Goal: Task Accomplishment & Management: Use online tool/utility

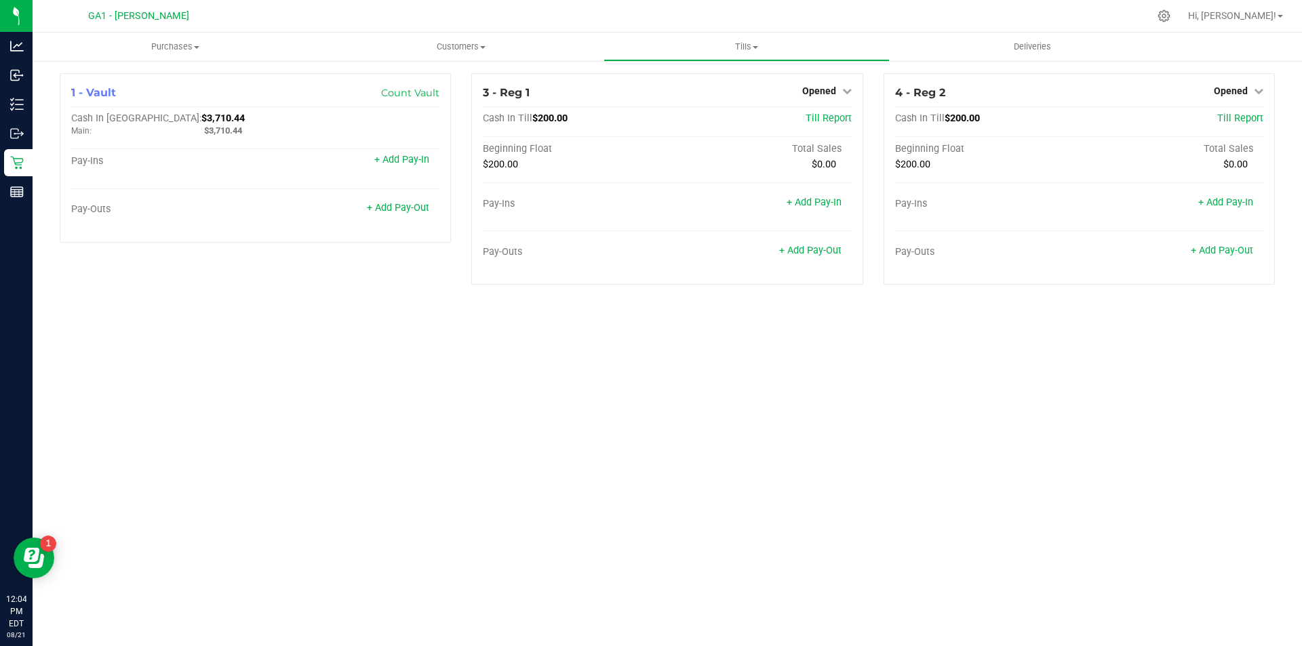
click at [708, 318] on div "Purchases Summary of purchases Fulfillment All purchases Customers All customer…" at bounding box center [667, 340] width 1269 height 614
click at [715, 392] on div "Purchases Summary of purchases Fulfillment All purchases Customers All customer…" at bounding box center [667, 340] width 1269 height 614
click at [631, 367] on div "Purchases Summary of purchases Fulfillment All purchases Customers All customer…" at bounding box center [667, 340] width 1269 height 614
click at [888, 462] on div "Purchases Summary of purchases Fulfillment All purchases Customers All customer…" at bounding box center [667, 340] width 1269 height 614
drag, startPoint x: 949, startPoint y: 431, endPoint x: 926, endPoint y: 428, distance: 23.2
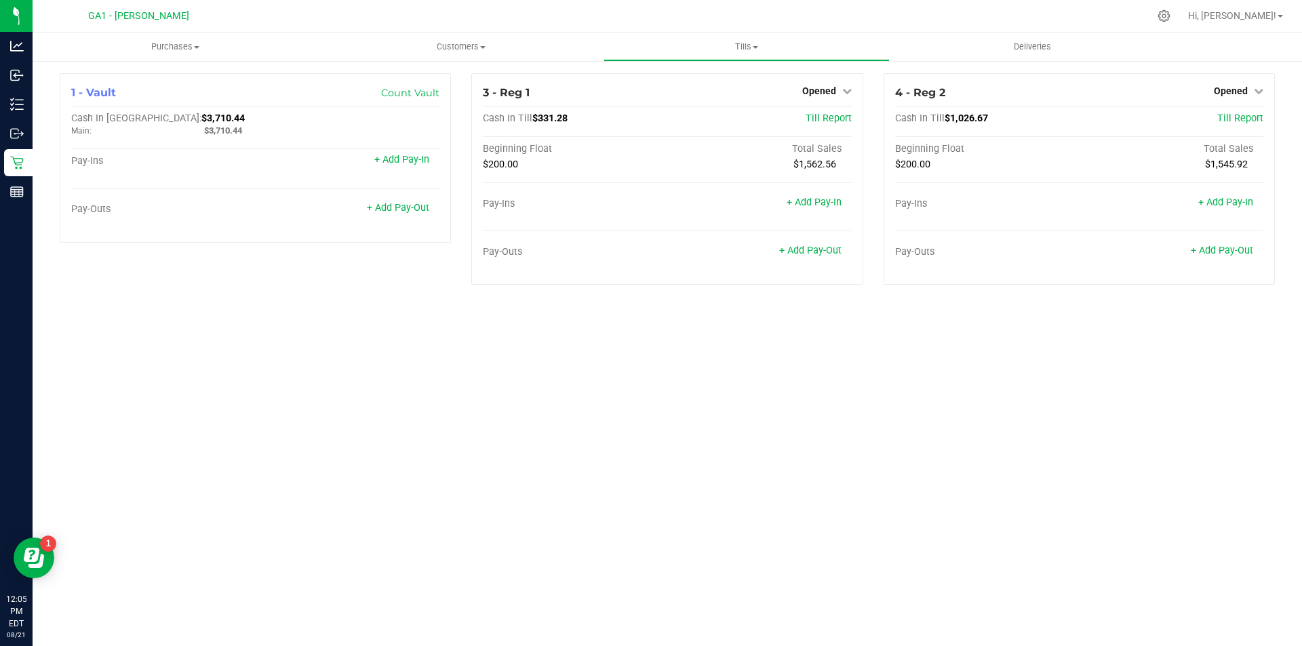
click at [928, 428] on div "Purchases Summary of purchases Fulfillment All purchases Customers All customer…" at bounding box center [667, 340] width 1269 height 614
drag, startPoint x: 304, startPoint y: 492, endPoint x: 418, endPoint y: 300, distance: 223.4
click at [302, 489] on div "Purchases Summary of purchases Fulfillment All purchases Customers All customer…" at bounding box center [667, 340] width 1269 height 614
drag, startPoint x: 555, startPoint y: 431, endPoint x: 534, endPoint y: 426, distance: 22.1
click at [552, 429] on div "Purchases Summary of purchases Fulfillment All purchases Customers All customer…" at bounding box center [667, 340] width 1269 height 614
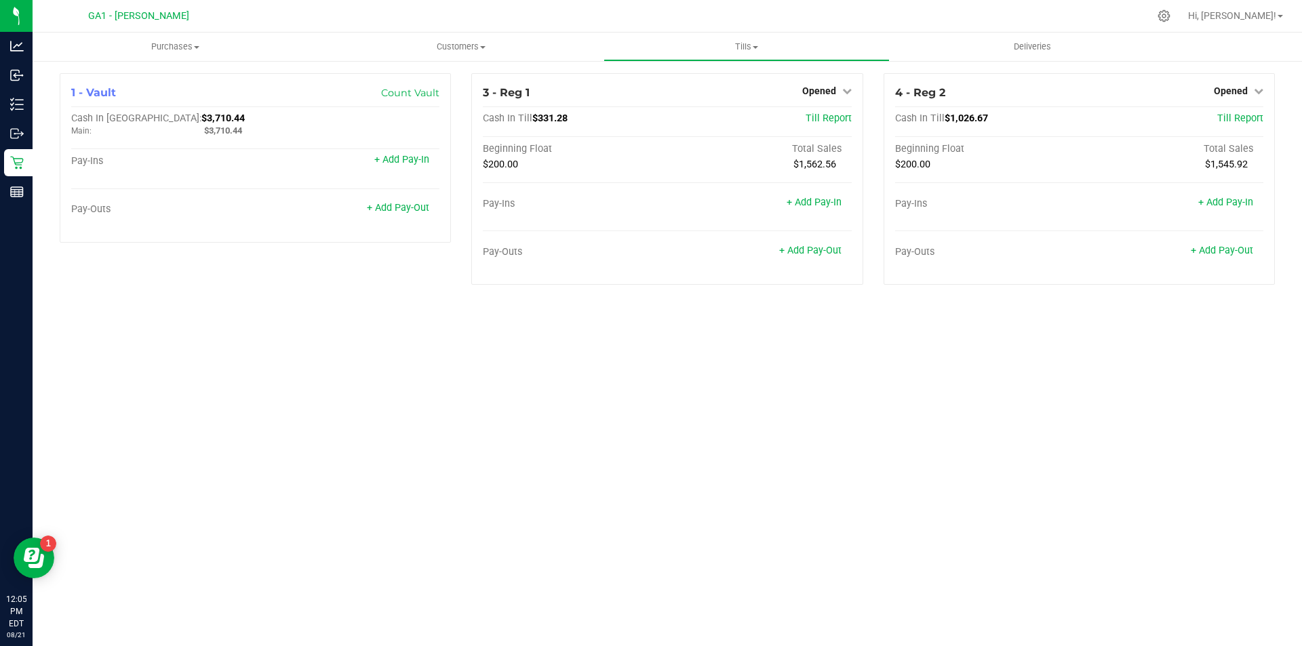
click at [1033, 471] on div "Purchases Summary of purchases Fulfillment All purchases Customers All customer…" at bounding box center [667, 340] width 1269 height 614
drag, startPoint x: 1137, startPoint y: 464, endPoint x: 1138, endPoint y: 433, distance: 31.2
click at [1138, 458] on div "Purchases Summary of purchases Fulfillment All purchases Customers All customer…" at bounding box center [667, 340] width 1269 height 614
click at [1146, 396] on div "Purchases Summary of purchases Fulfillment All purchases Customers All customer…" at bounding box center [667, 340] width 1269 height 614
click at [1150, 408] on div "Purchases Summary of purchases Fulfillment All purchases Customers All customer…" at bounding box center [667, 340] width 1269 height 614
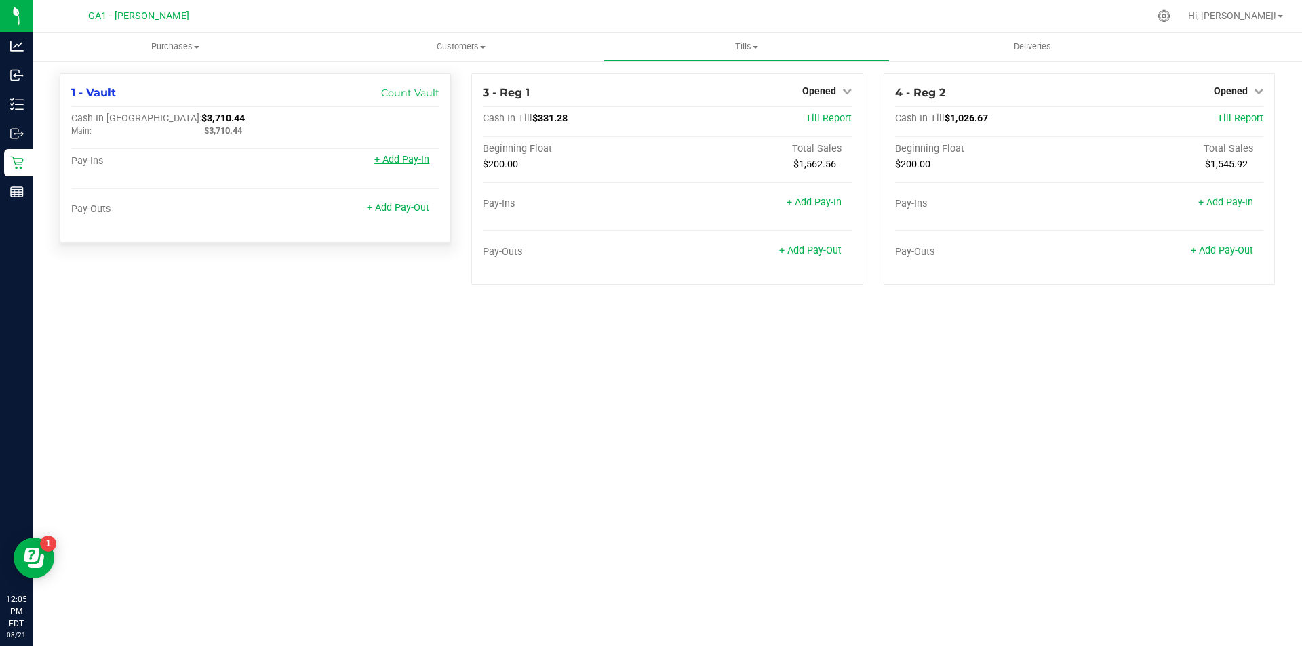
click at [403, 159] on link "+ Add Pay-In" at bounding box center [401, 160] width 55 height 12
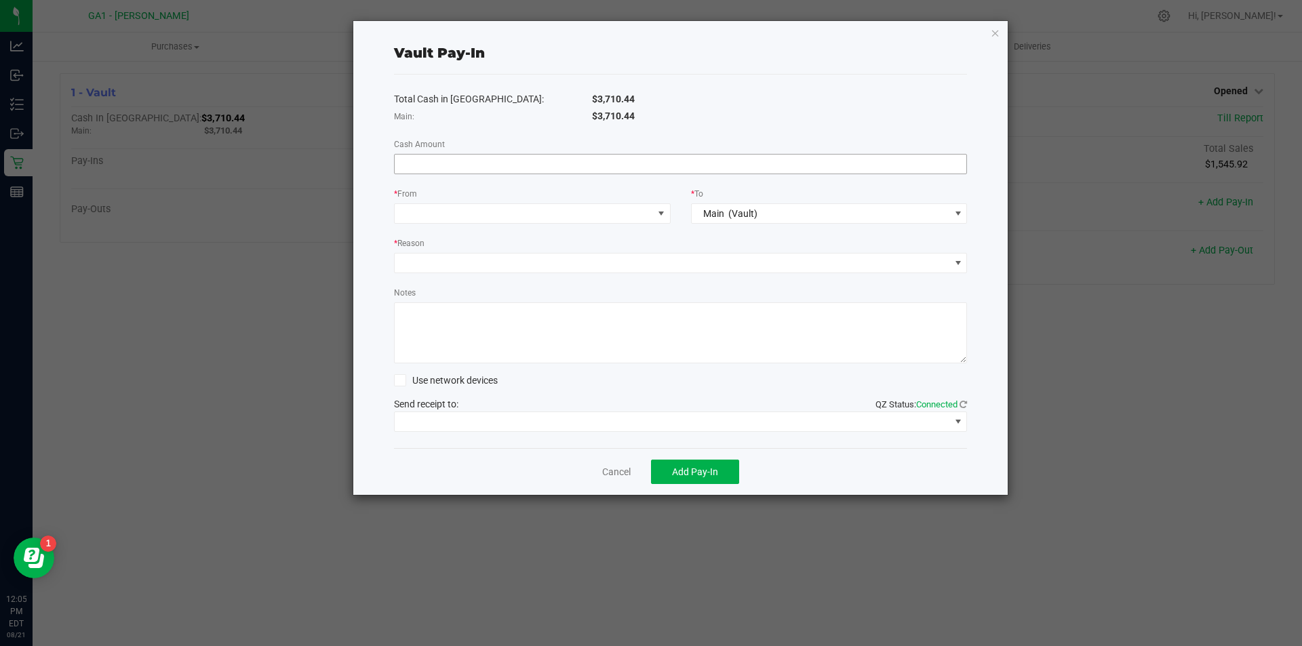
click at [660, 169] on input at bounding box center [681, 164] width 572 height 19
type input "$800.00"
click at [788, 111] on div "$3,710.44" at bounding box center [780, 116] width 396 height 14
click at [581, 224] on div "Total Cash in Vault: $3,710.44 Main: $3,710.44 Cash Amount $800.00 * From * To …" at bounding box center [681, 262] width 574 height 374
click at [582, 220] on span at bounding box center [524, 213] width 258 height 19
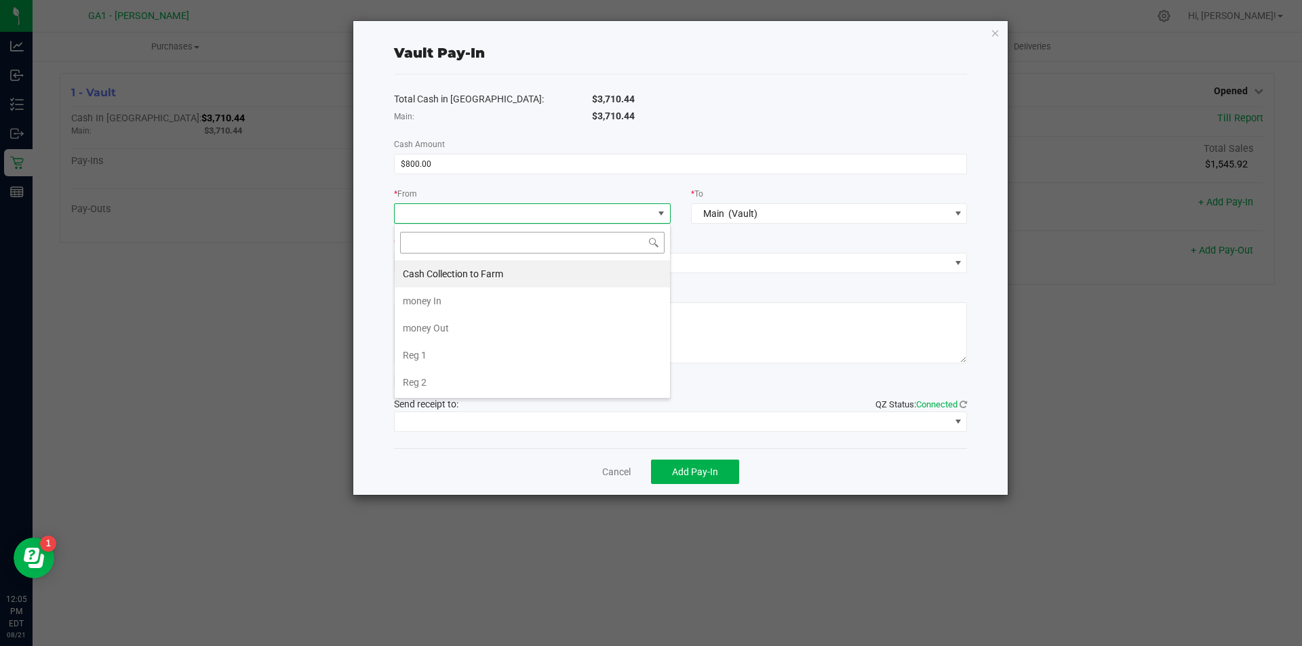
scroll to position [20, 277]
click at [466, 351] on li "Reg 1" at bounding box center [532, 355] width 275 height 27
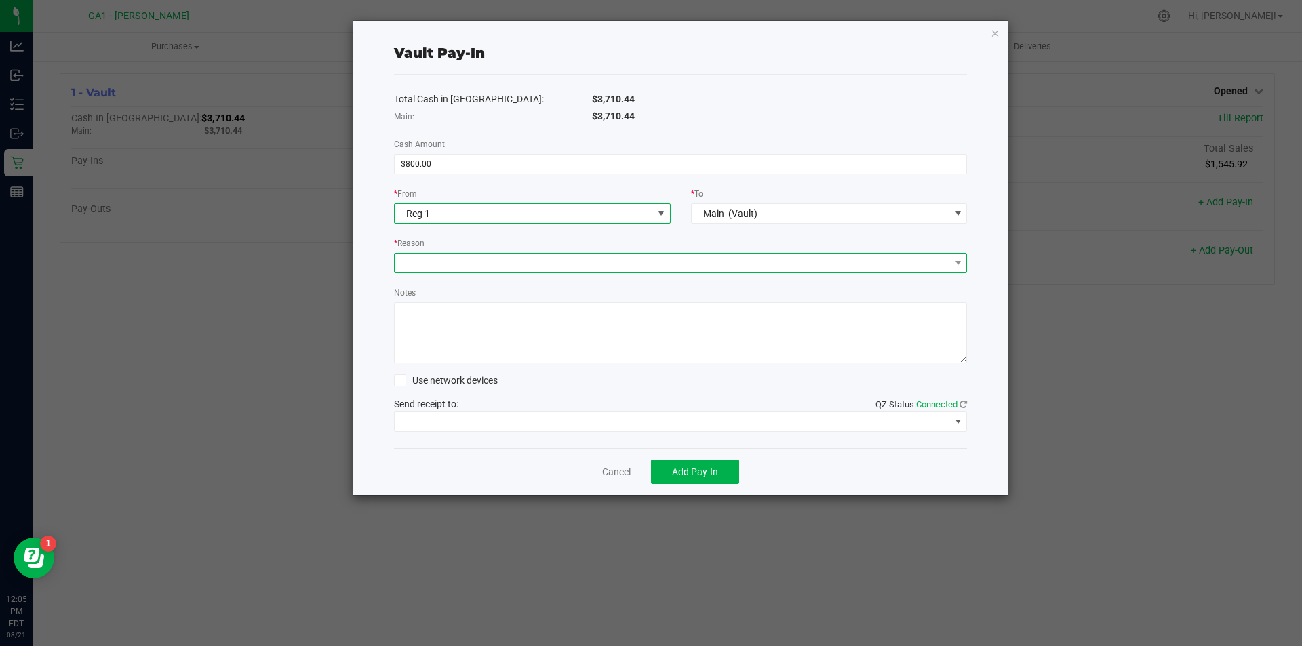
click at [547, 273] on span at bounding box center [681, 263] width 574 height 20
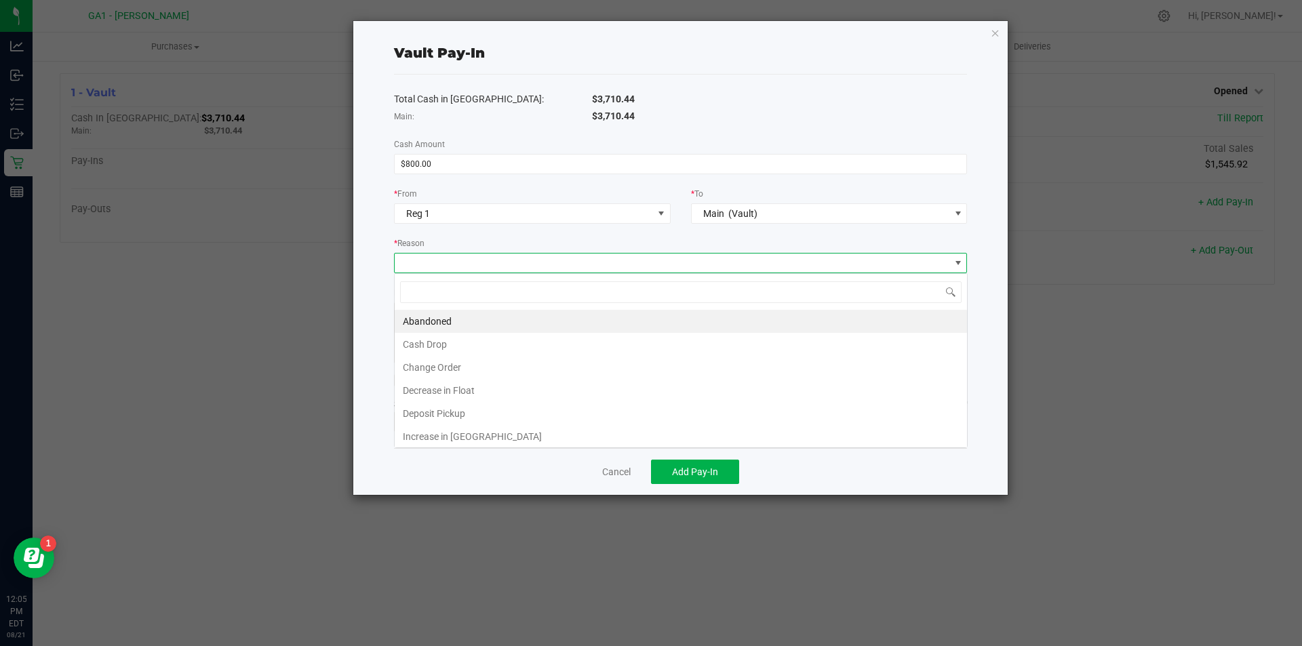
scroll to position [20, 573]
click at [543, 340] on li "Cash Drop" at bounding box center [681, 344] width 572 height 23
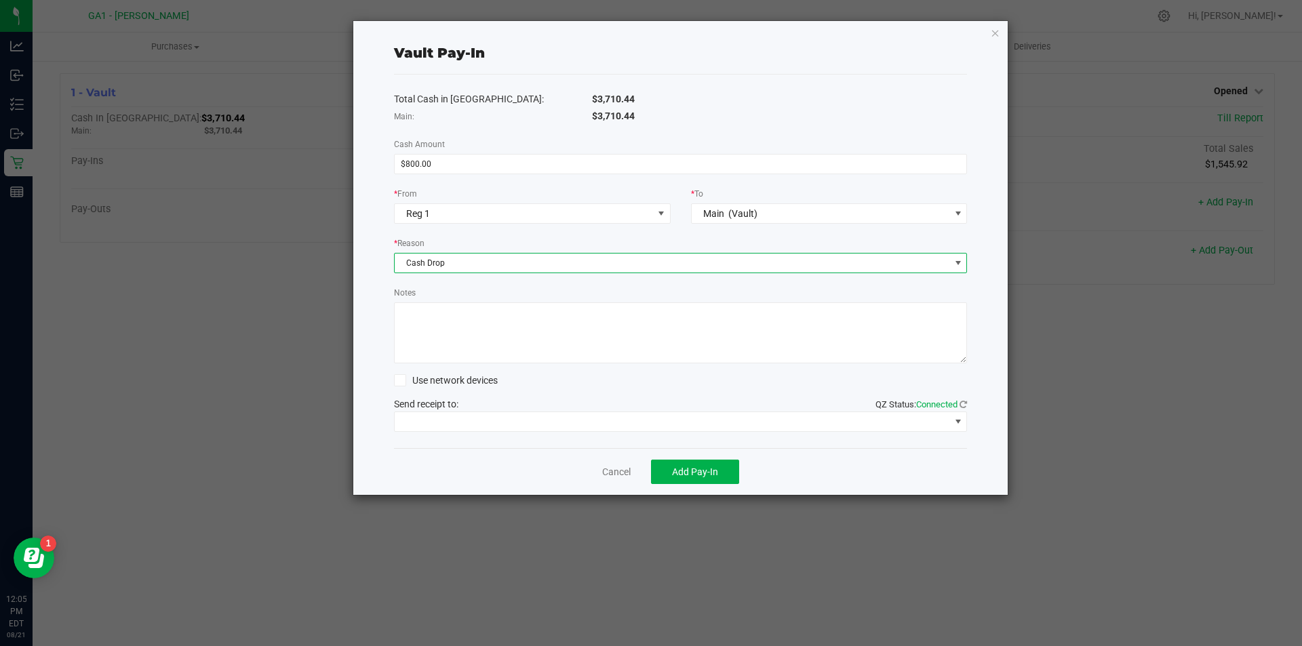
click at [812, 113] on div "$3,710.44" at bounding box center [780, 116] width 396 height 14
click at [683, 412] on span at bounding box center [681, 422] width 574 height 20
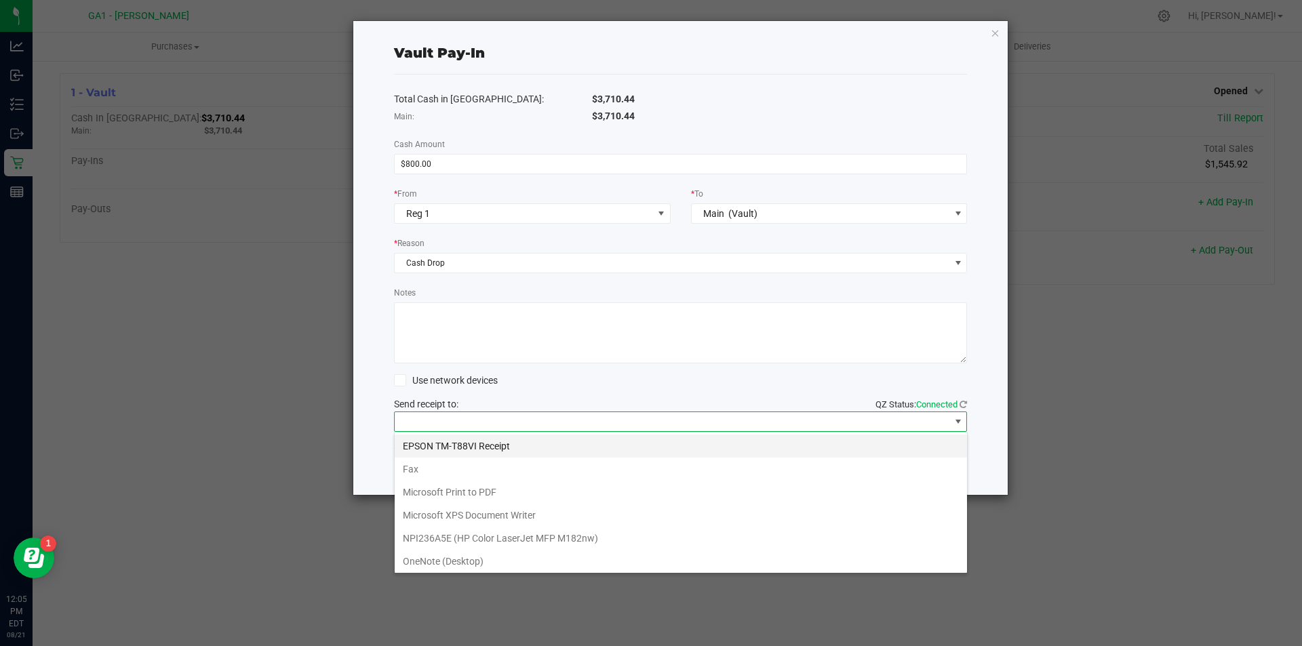
click at [633, 450] on Receipt "EPSON TM-T88VI Receipt" at bounding box center [681, 446] width 572 height 23
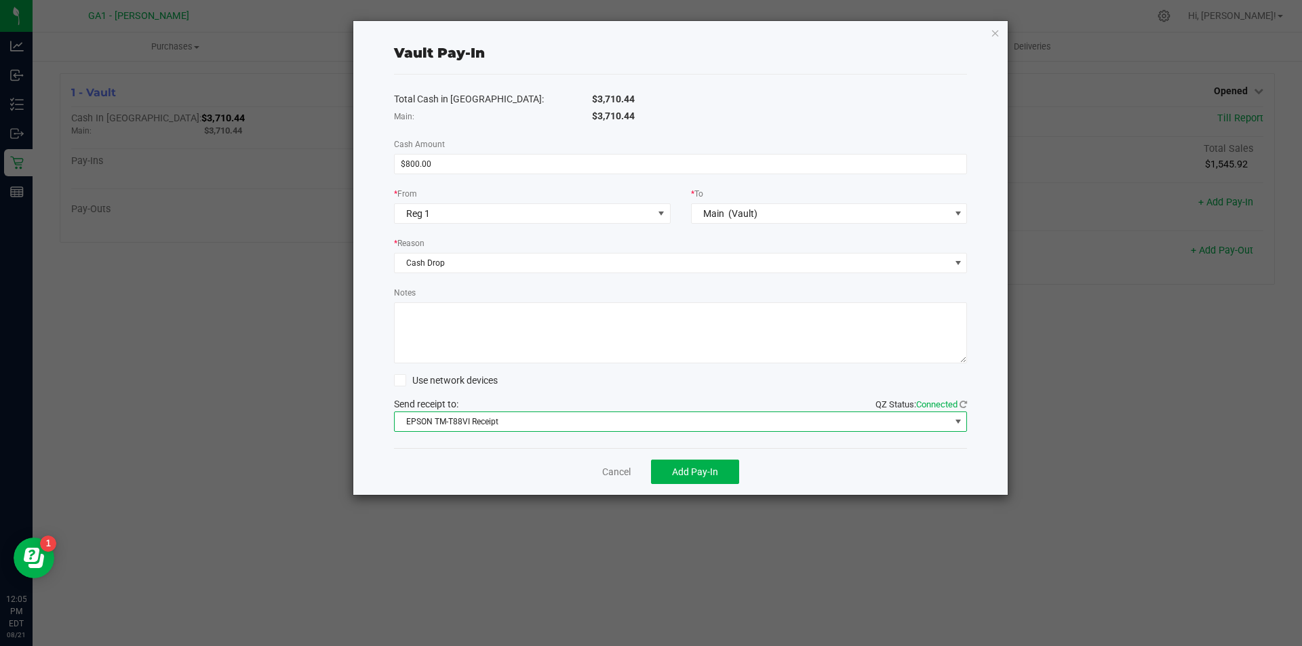
click at [443, 454] on div "Cancel Add Pay-In" at bounding box center [681, 471] width 574 height 47
click at [822, 456] on div "Cancel Add Pay-In" at bounding box center [681, 471] width 574 height 47
click at [1000, 33] on div "Vault Pay-In Total Cash in Vault: $3,710.44 Main: $3,710.44 Cash Amount $800.00…" at bounding box center [680, 258] width 655 height 474
click at [997, 31] on icon "button" at bounding box center [995, 32] width 9 height 16
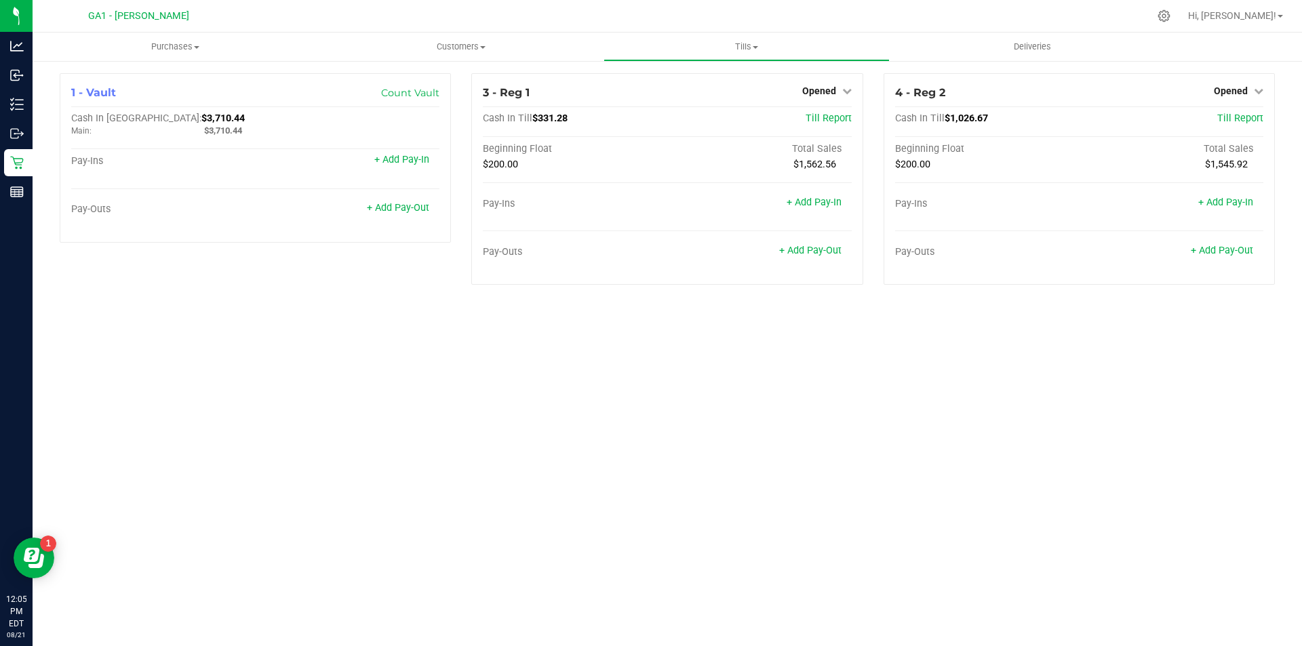
click at [752, 414] on div "Purchases Summary of purchases Fulfillment All purchases Customers All customer…" at bounding box center [667, 340] width 1269 height 614
click at [404, 161] on link "+ Add Pay-In" at bounding box center [401, 160] width 55 height 12
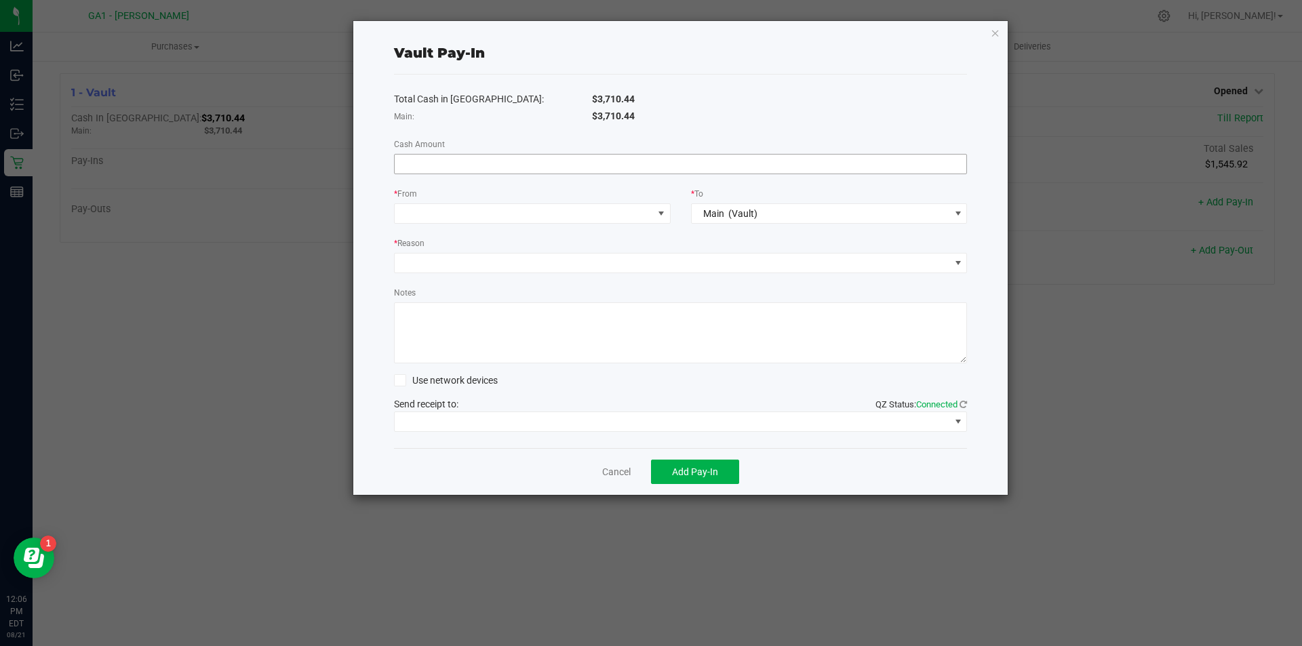
click at [472, 162] on input at bounding box center [681, 164] width 572 height 19
type input "$800.00"
click at [578, 210] on span at bounding box center [524, 213] width 258 height 19
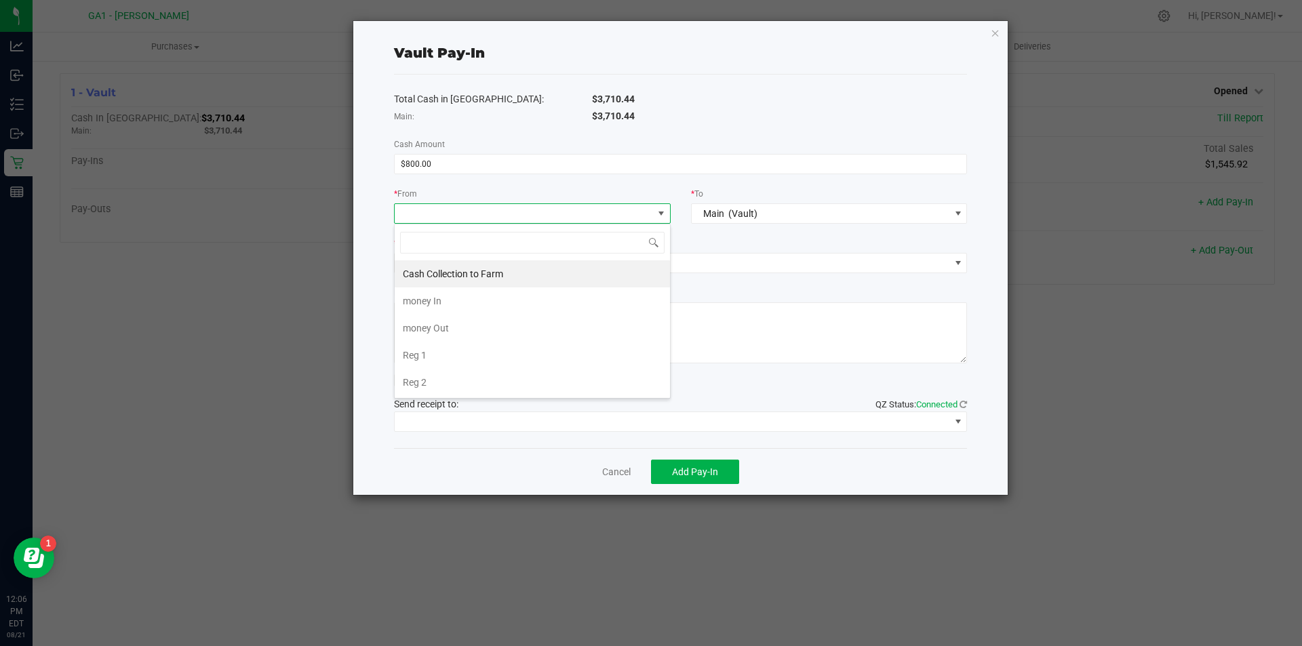
scroll to position [20, 277]
click at [470, 378] on li "Reg 2" at bounding box center [532, 382] width 275 height 27
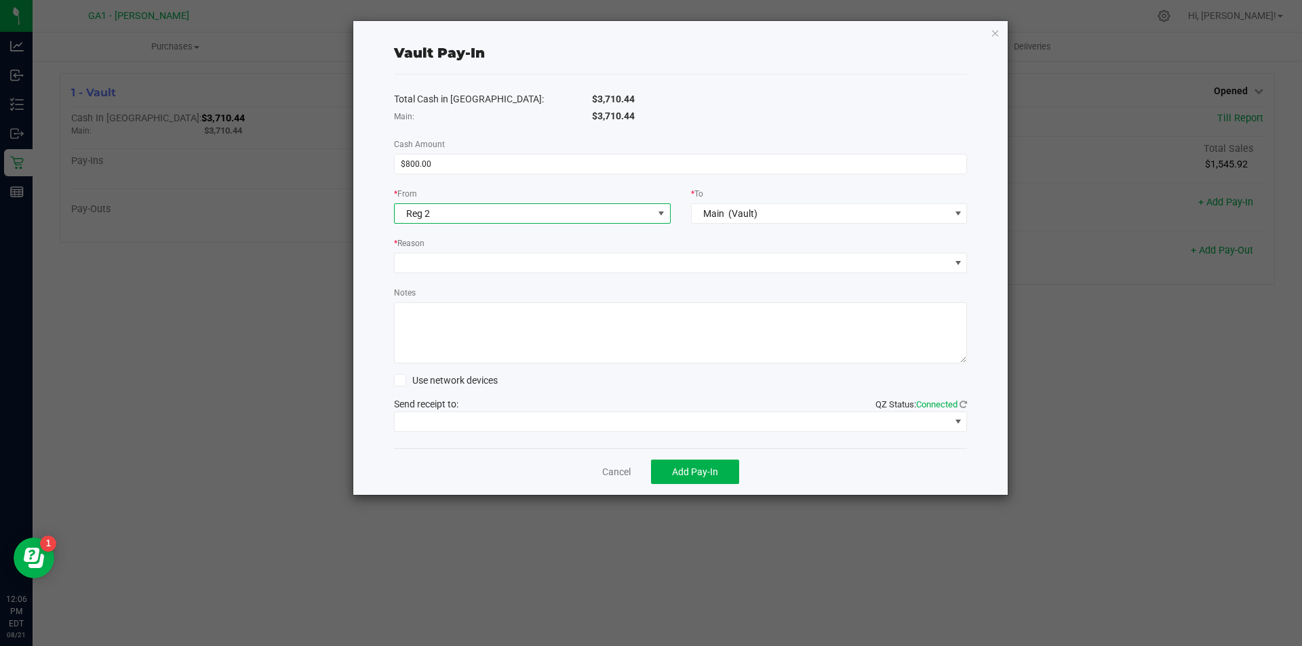
click at [685, 277] on div "Total Cash in Vault: $3,710.44 Main: $3,710.44 Cash Amount $800.00 * From Reg 2…" at bounding box center [681, 262] width 574 height 374
drag, startPoint x: 685, startPoint y: 277, endPoint x: 696, endPoint y: 277, distance: 10.9
click at [690, 277] on div "Total Cash in Vault: $3,710.44 Main: $3,710.44 Cash Amount $800.00 * From Reg 2…" at bounding box center [681, 262] width 574 height 374
click at [696, 277] on div "Total Cash in Vault: $3,710.44 Main: $3,710.44 Cash Amount $800.00 * From Reg 2…" at bounding box center [681, 262] width 574 height 374
click at [696, 266] on span at bounding box center [672, 263] width 555 height 19
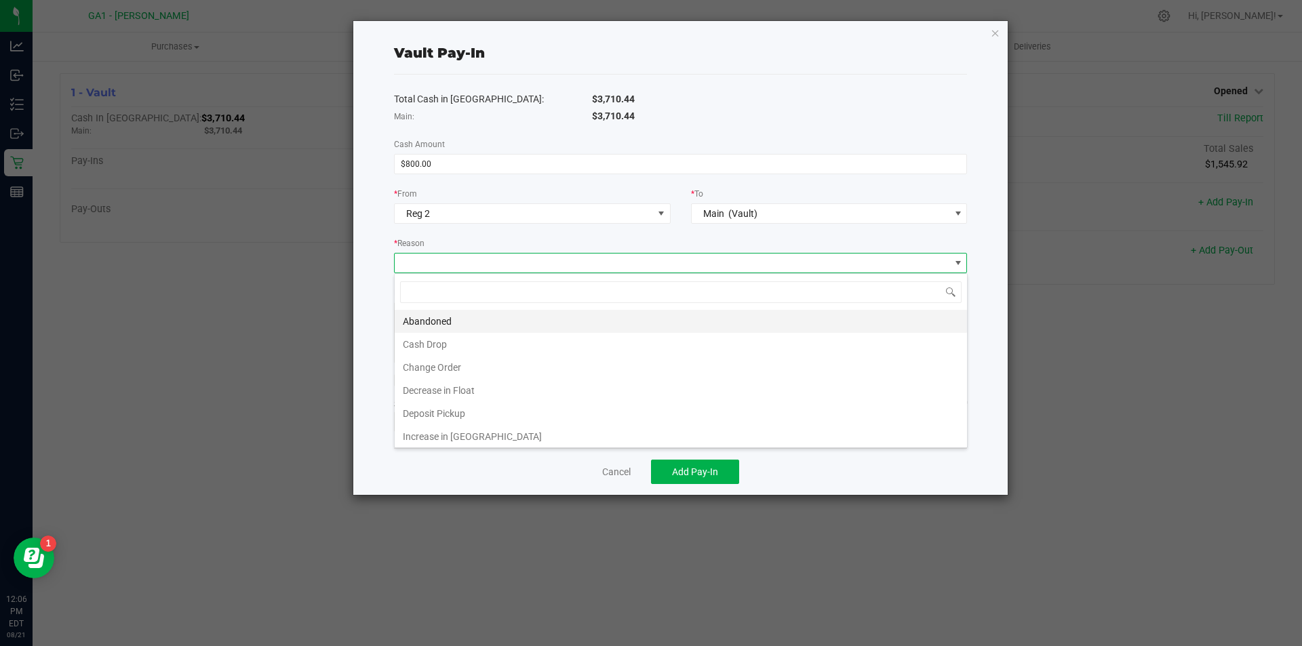
scroll to position [20, 573]
click at [431, 351] on li "Cash Drop" at bounding box center [681, 344] width 572 height 23
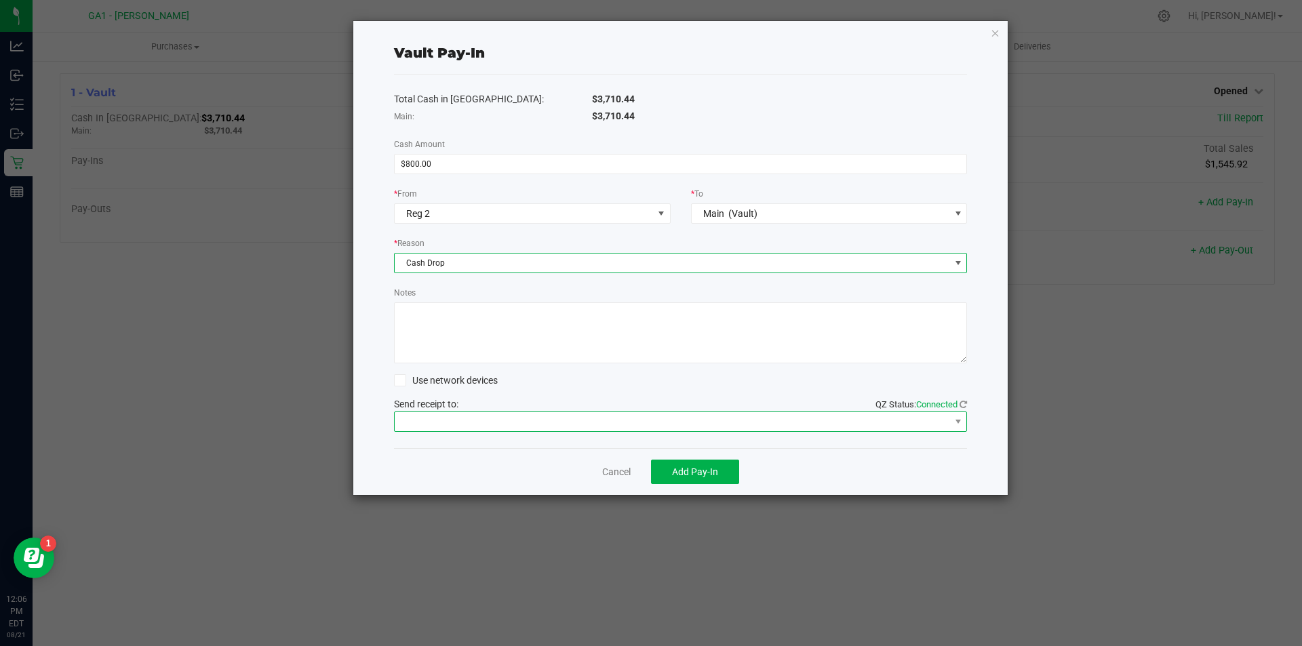
click at [506, 416] on span at bounding box center [672, 421] width 555 height 19
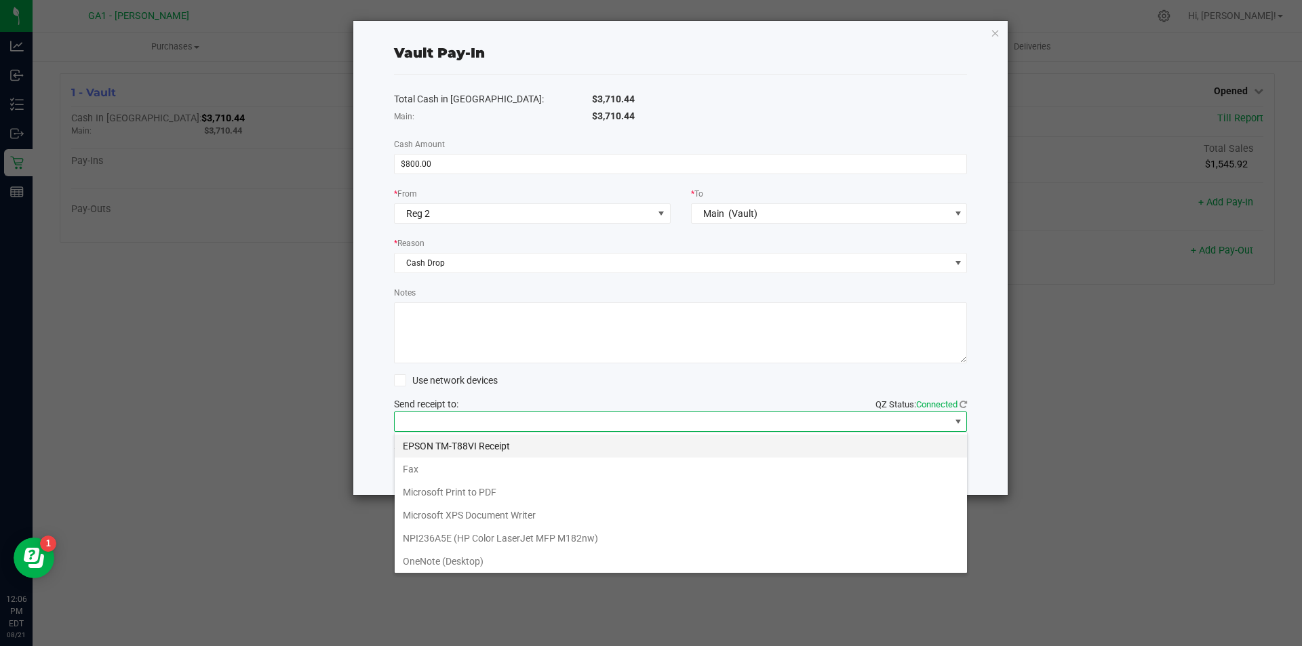
click at [487, 439] on Receipt "EPSON TM-T88VI Receipt" at bounding box center [681, 446] width 572 height 23
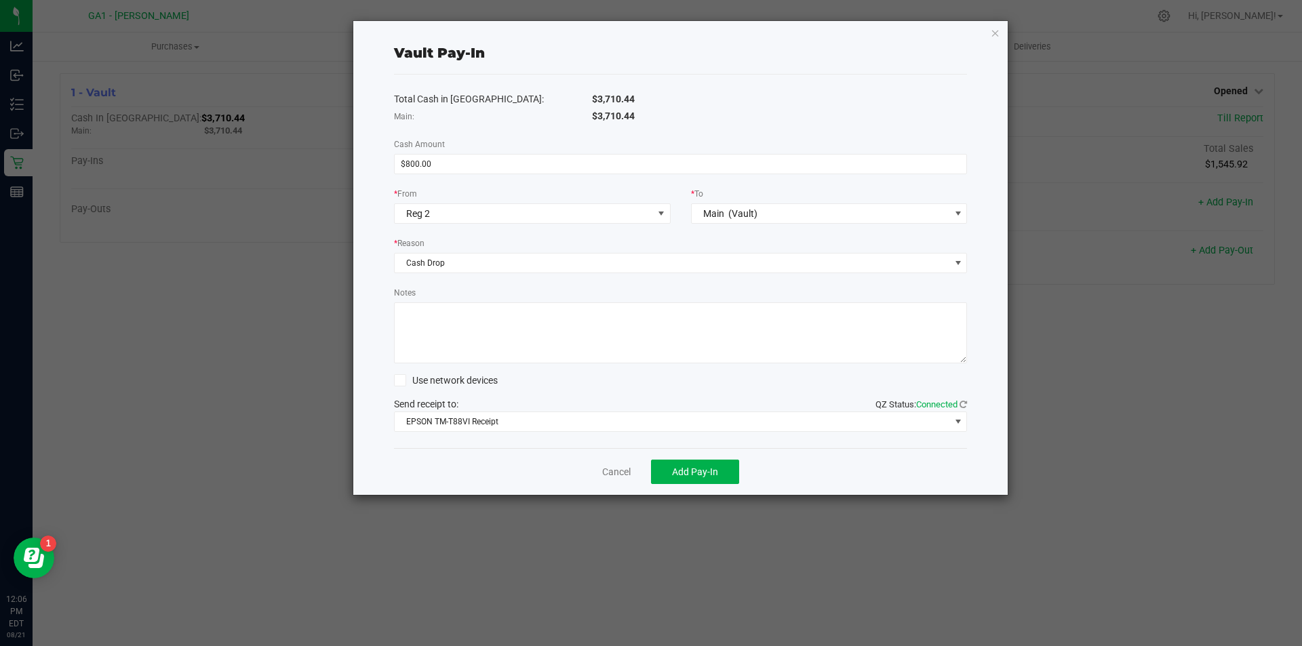
click at [433, 445] on div "Total Cash in Vault: $3,710.44 Main: $3,710.44 Cash Amount $800.00 * From Reg 2…" at bounding box center [681, 262] width 574 height 374
click at [705, 466] on span "Add Pay-In" at bounding box center [695, 471] width 46 height 11
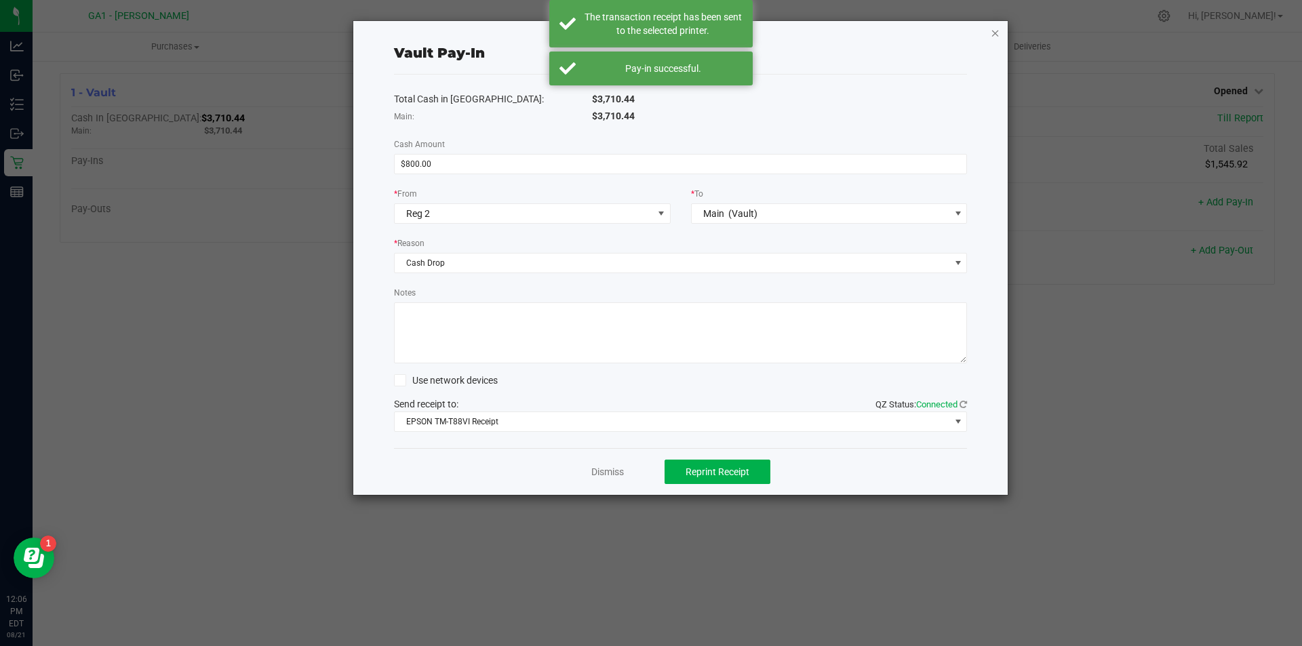
click at [999, 37] on icon "button" at bounding box center [995, 32] width 9 height 16
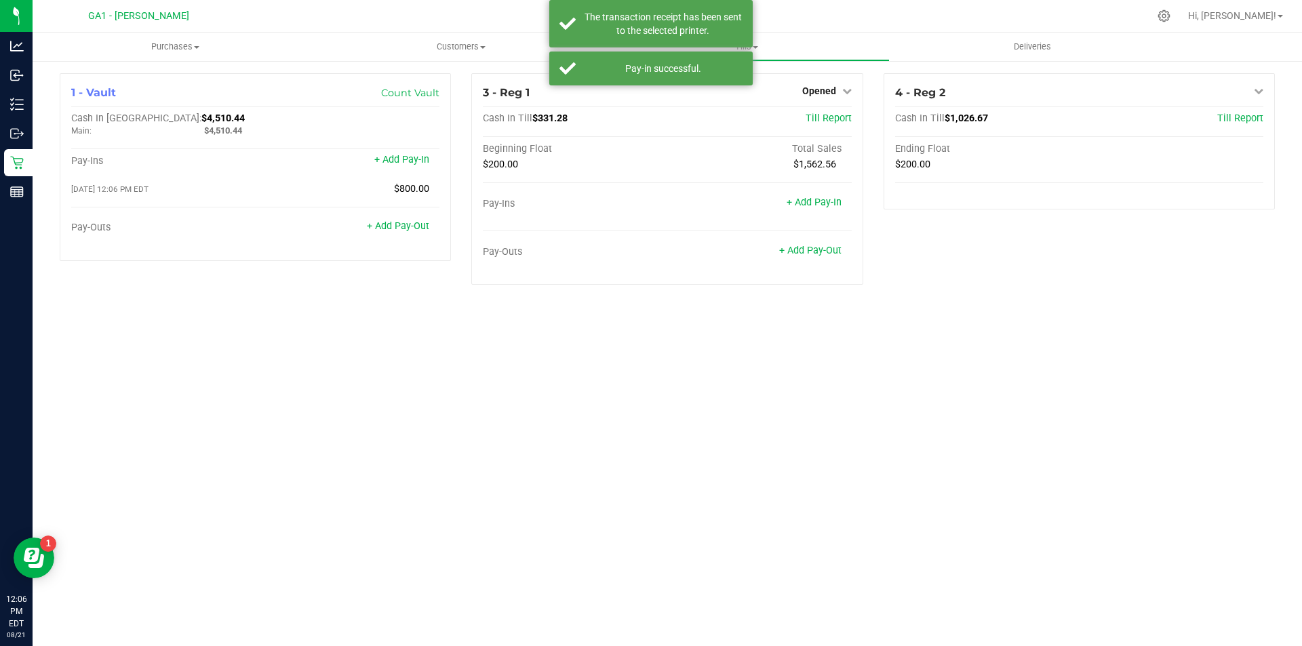
click at [1052, 350] on div "Purchases Summary of purchases Fulfillment All purchases Customers All customer…" at bounding box center [667, 340] width 1269 height 614
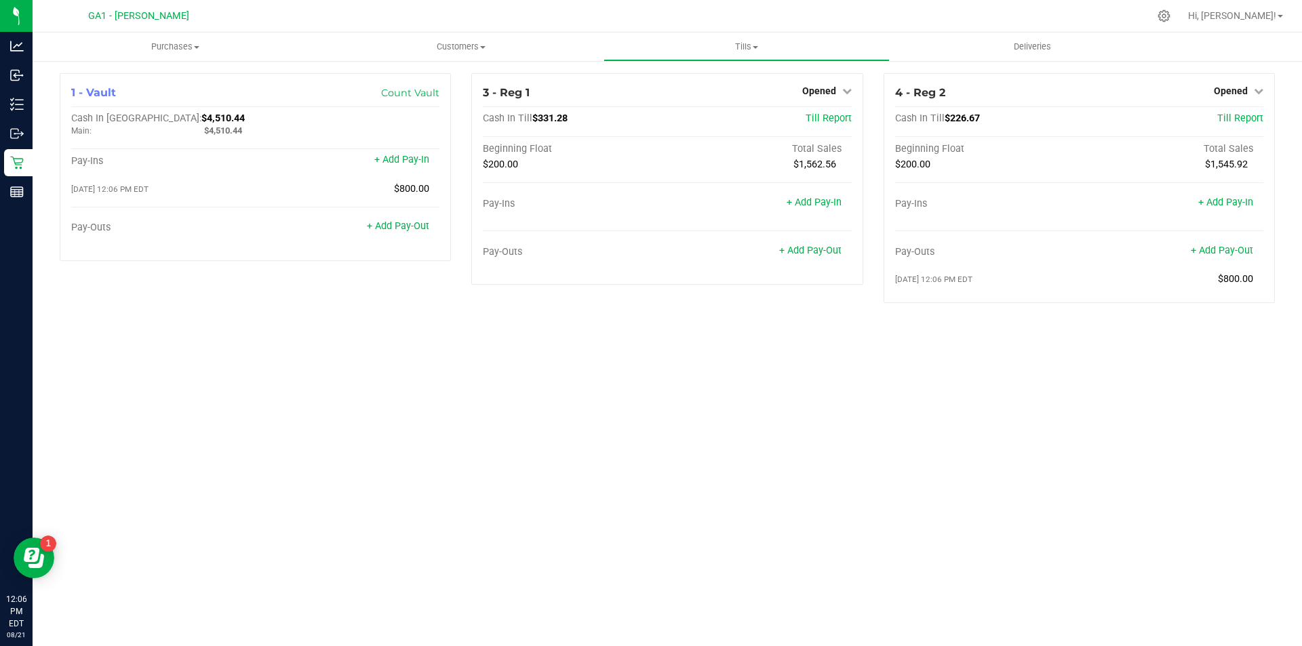
click at [996, 389] on div "Purchases Summary of purchases Fulfillment All purchases Customers All customer…" at bounding box center [667, 340] width 1269 height 614
